Goal: Information Seeking & Learning: Learn about a topic

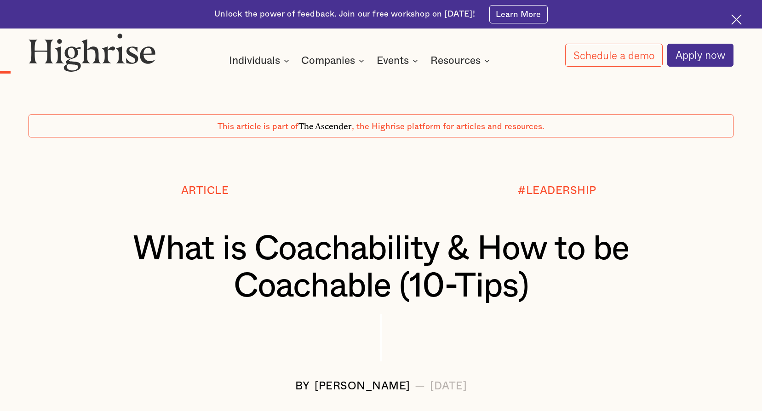
scroll to position [690, 0]
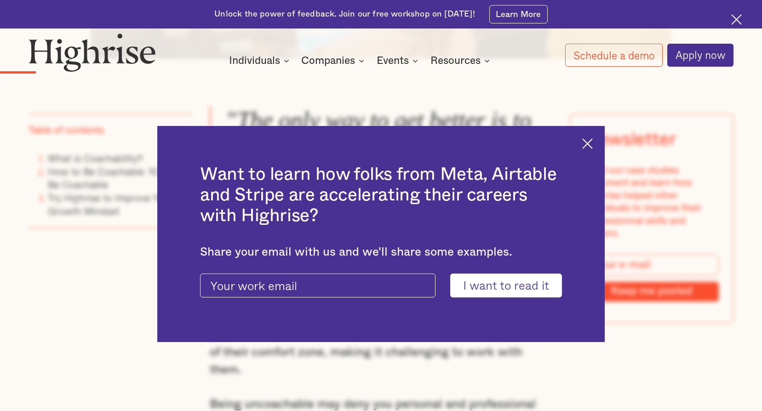
click at [591, 139] on img at bounding box center [588, 143] width 11 height 11
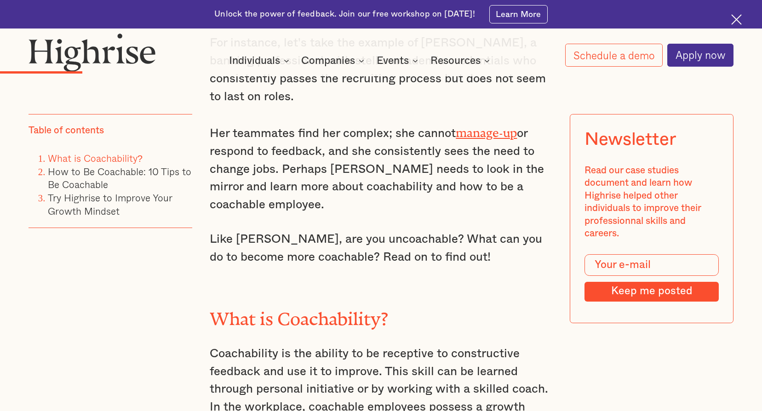
scroll to position [966, 0]
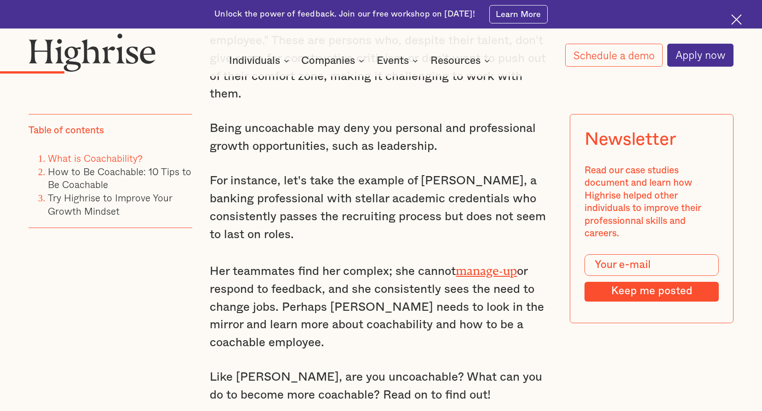
click at [736, 23] on img at bounding box center [737, 19] width 11 height 11
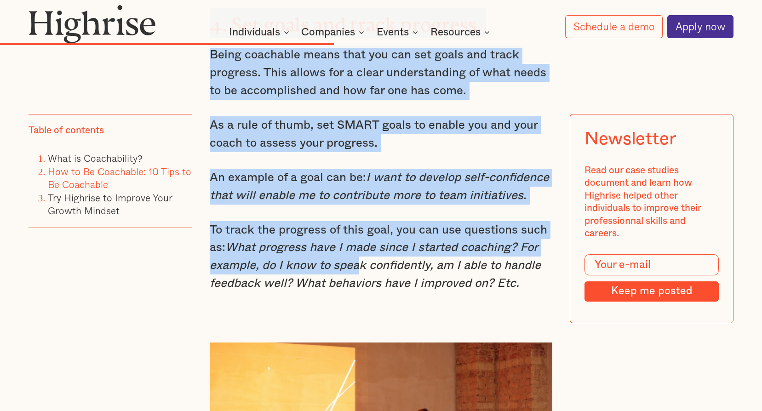
scroll to position [3238, 0]
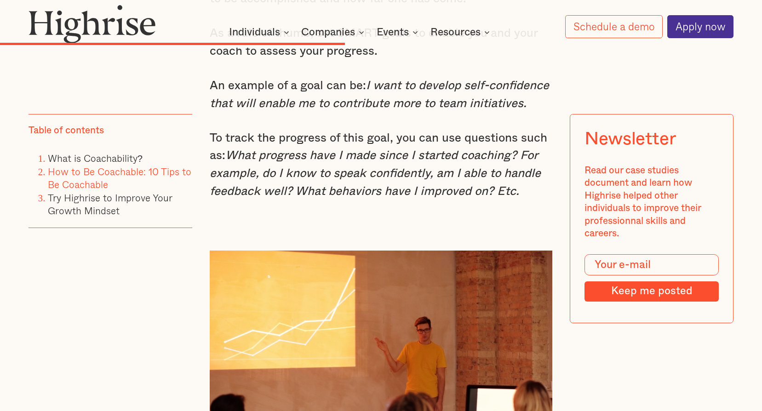
drag, startPoint x: 227, startPoint y: 214, endPoint x: 361, endPoint y: 266, distance: 144.0
click at [361, 266] on div "" The only way to get better is to be open to feedback and to be willing to lea…" at bounding box center [381, 311] width 342 height 5562
copy div "" The only way to get better is to be open to feedback and to be willing to lea…"
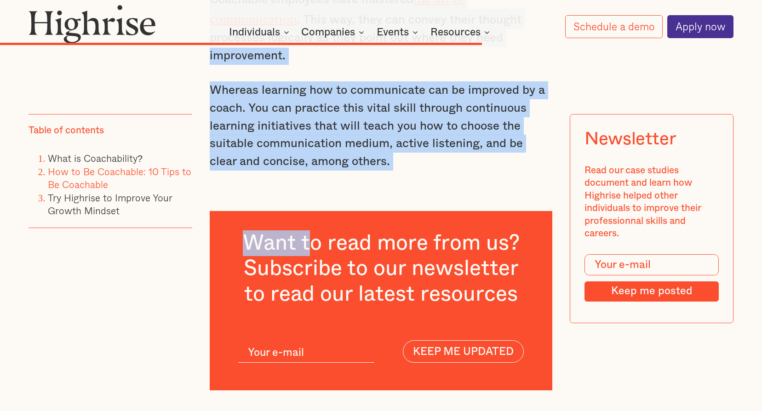
scroll to position [4296, 0]
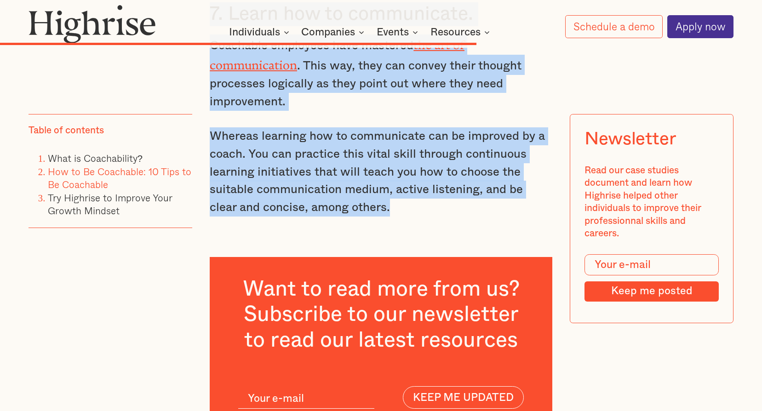
drag, startPoint x: 210, startPoint y: 161, endPoint x: 380, endPoint y: 180, distance: 170.9
click at [380, 180] on p "Whereas learning how to communicate can be improved by a coach. You can practic…" at bounding box center [381, 171] width 342 height 89
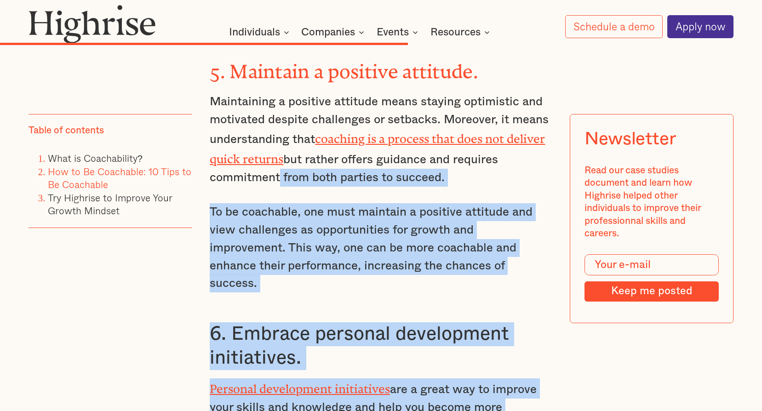
scroll to position [3652, 0]
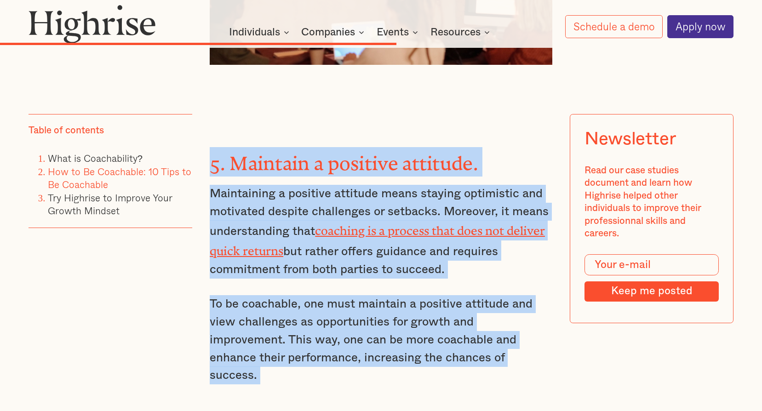
drag, startPoint x: 369, startPoint y: 179, endPoint x: 213, endPoint y: 156, distance: 157.6
copy div "5. Maintain a positive attitude. Maintaining a positive attitude means staying …"
